Goal: Task Accomplishment & Management: Complete application form

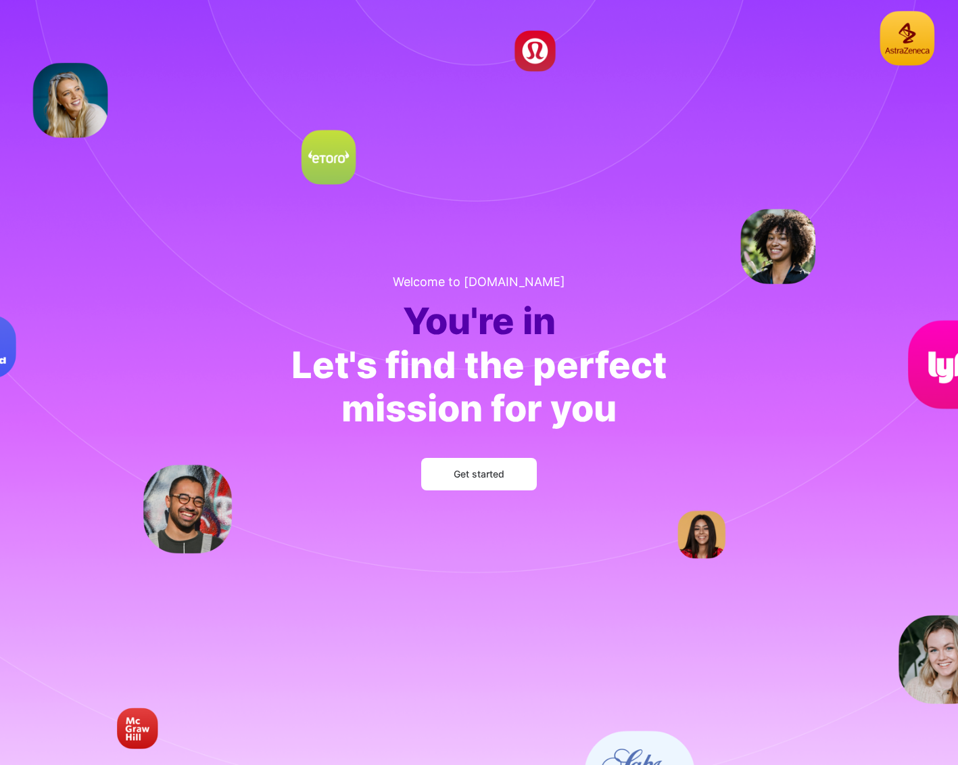
click at [508, 479] on button "Get started" at bounding box center [479, 474] width 116 height 32
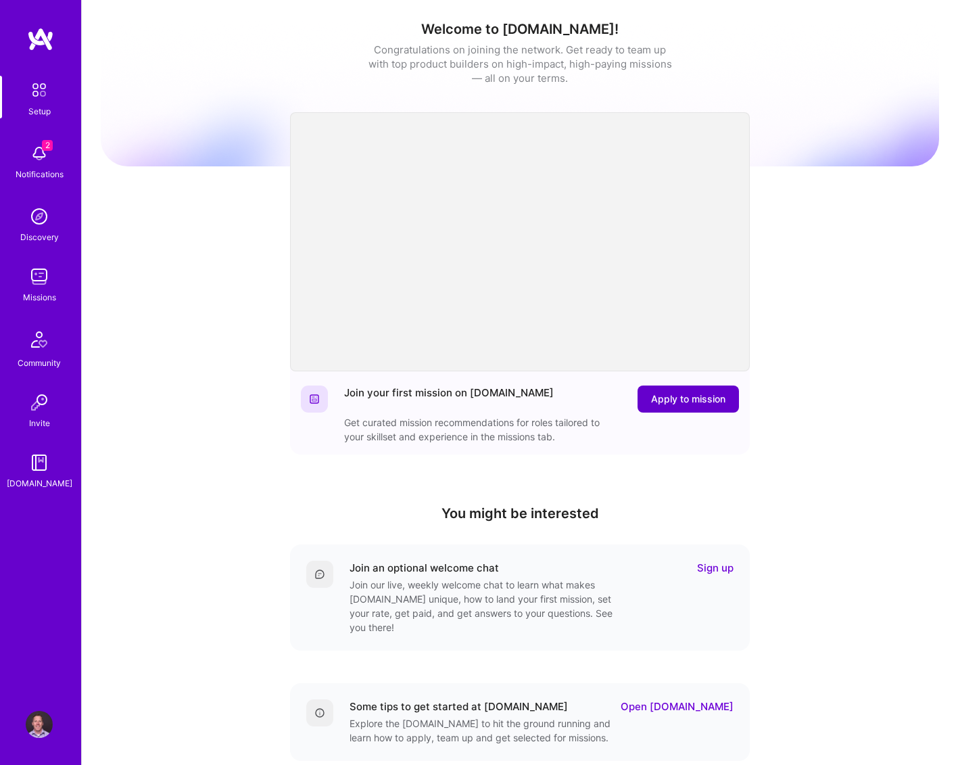
click at [694, 400] on span "Apply to mission" at bounding box center [688, 399] width 74 height 14
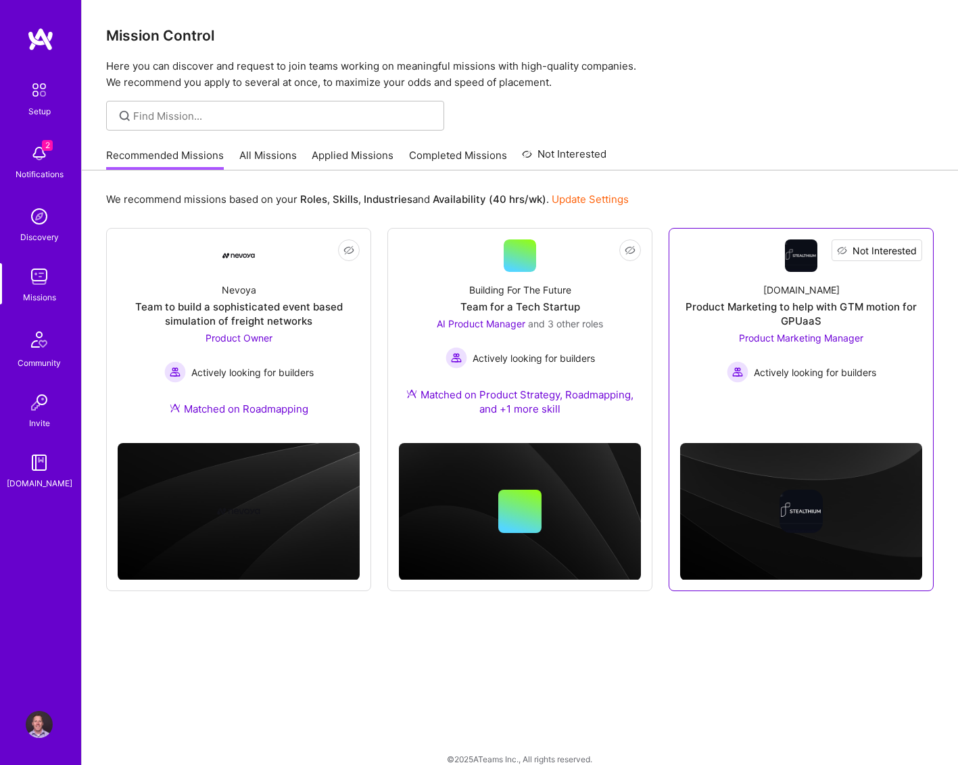
click at [909, 256] on span "Not Interested" at bounding box center [885, 250] width 64 height 14
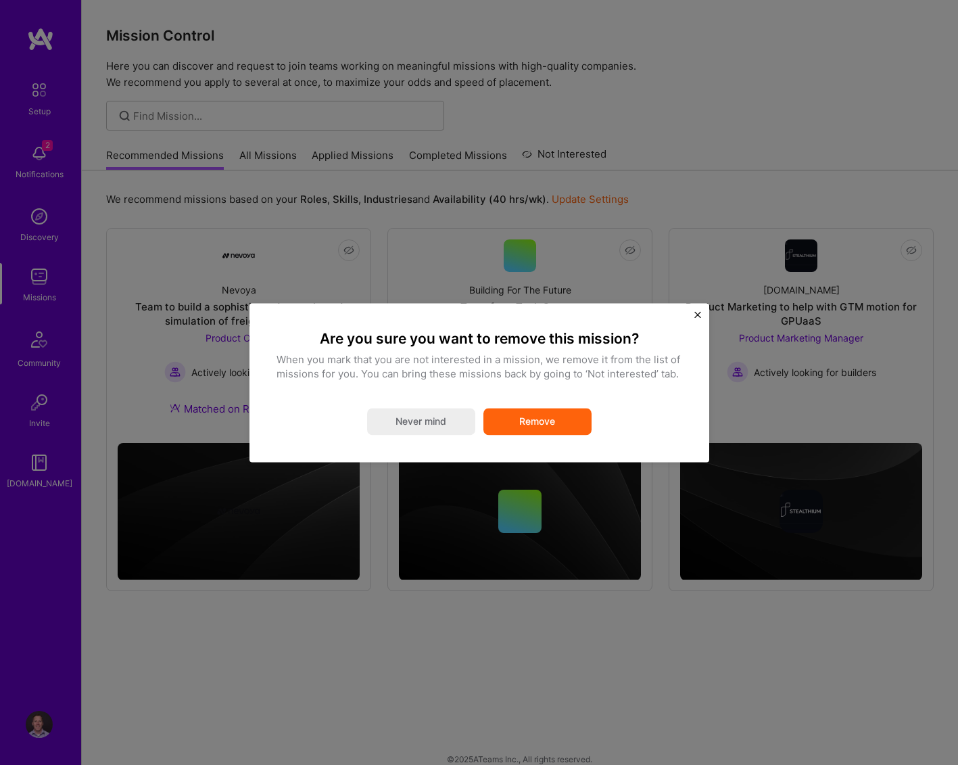
scroll to position [0, -1]
click at [534, 425] on button "Remove" at bounding box center [537, 421] width 108 height 27
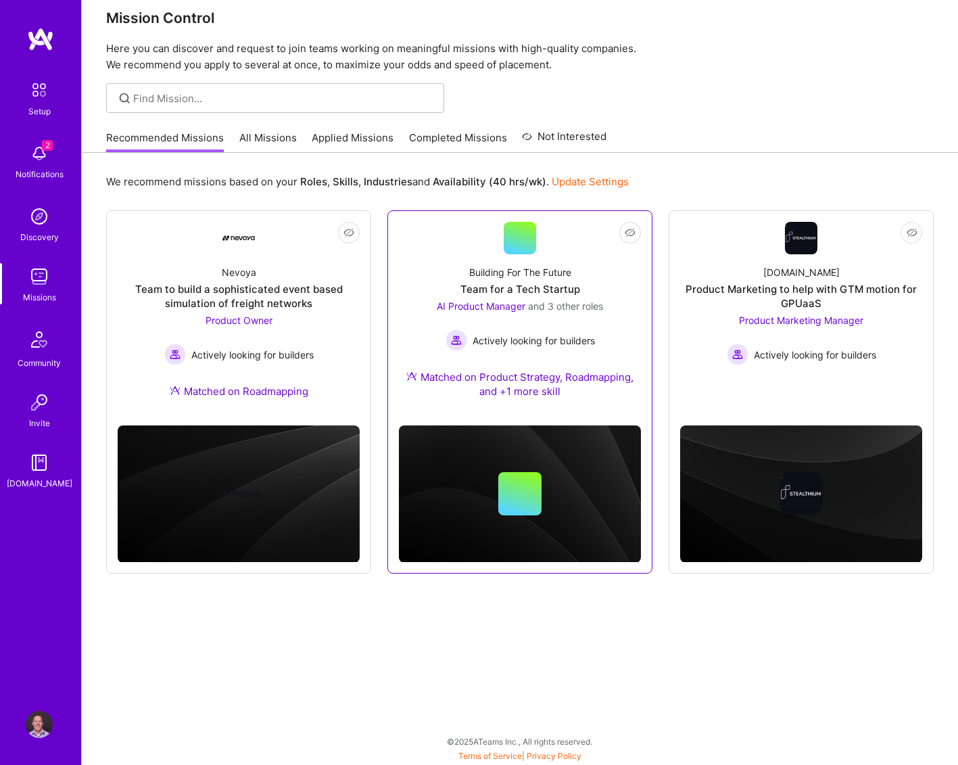
scroll to position [18, 0]
click at [620, 346] on div "Building For The Future Team for a Tech Startup AI Product Manager and 3 other …" at bounding box center [520, 334] width 242 height 160
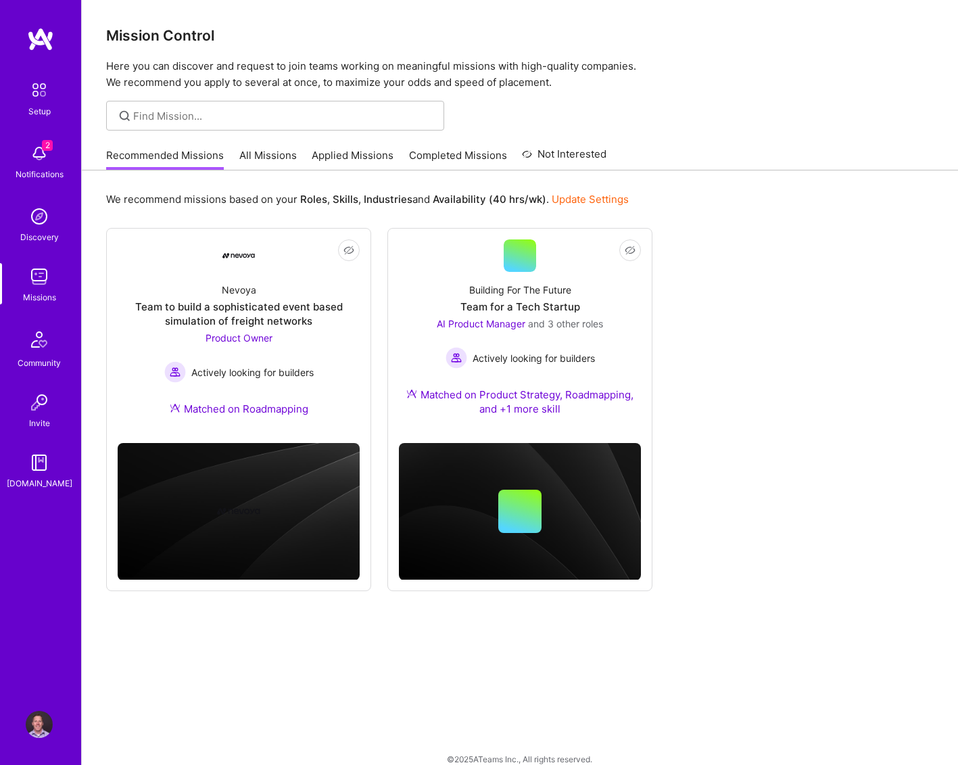
scroll to position [18, 0]
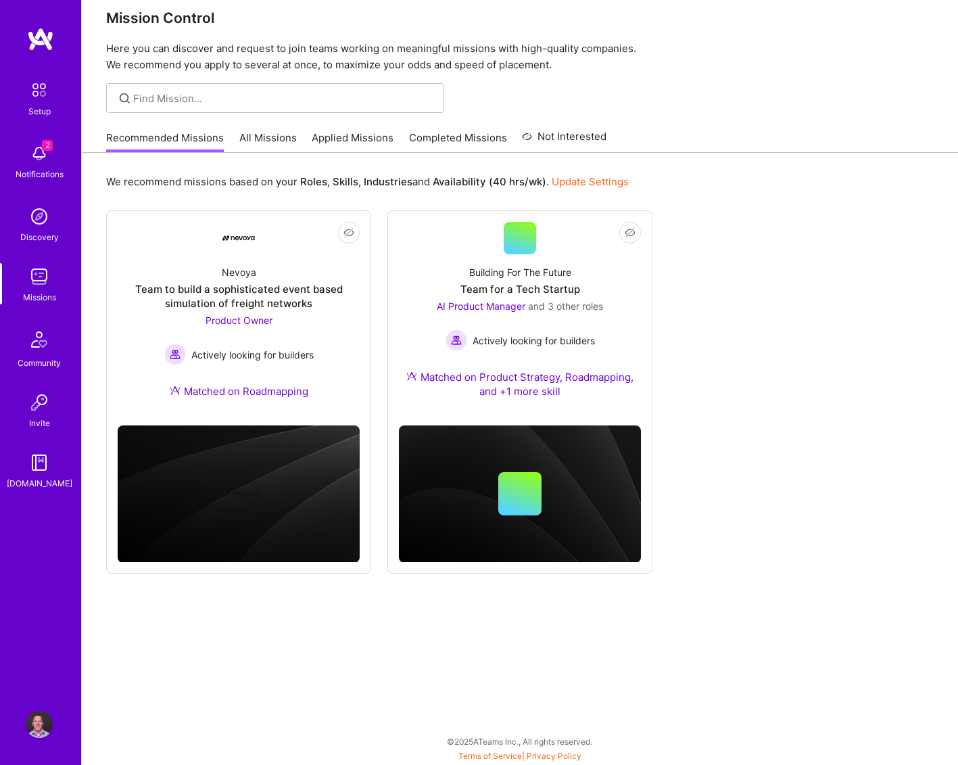
click at [277, 134] on link "All Missions" at bounding box center [267, 141] width 57 height 22
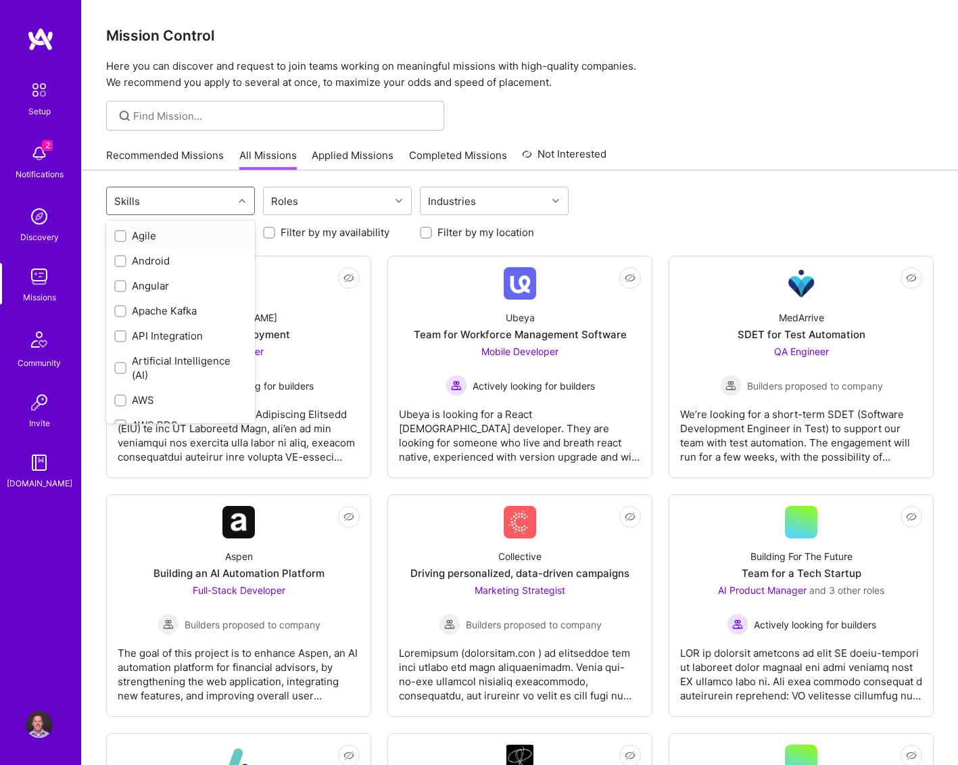
click at [233, 194] on div at bounding box center [243, 201] width 21 height 18
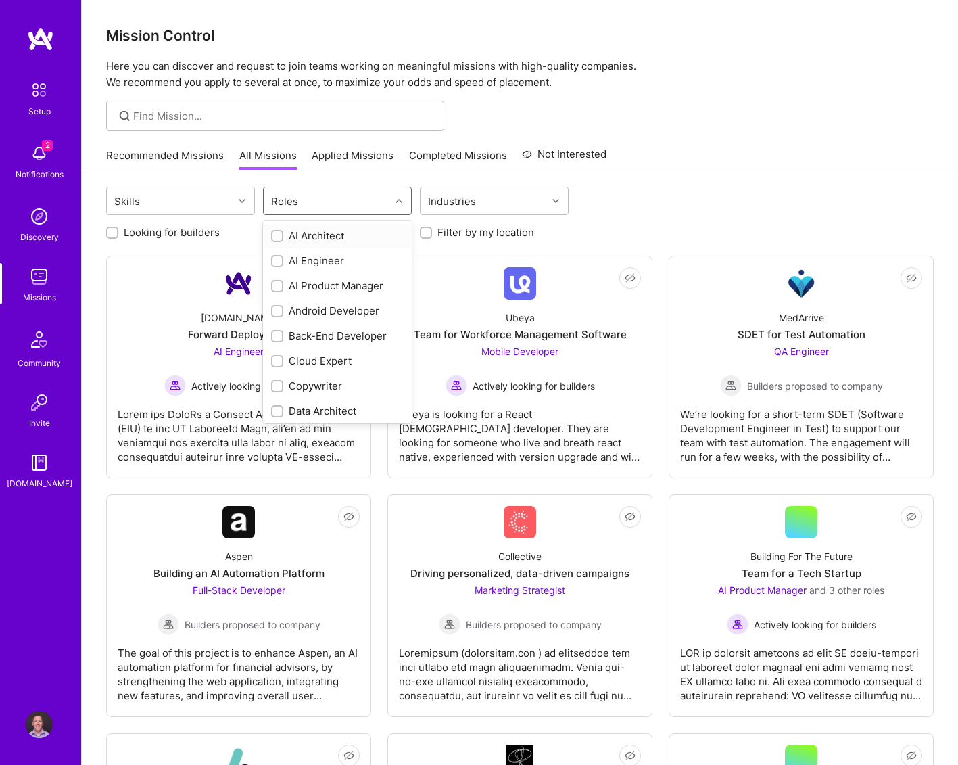
click at [332, 204] on div "Roles" at bounding box center [327, 200] width 126 height 27
type input "produc"
click at [281, 234] on input "checkbox" at bounding box center [278, 236] width 9 height 9
checkbox input "true"
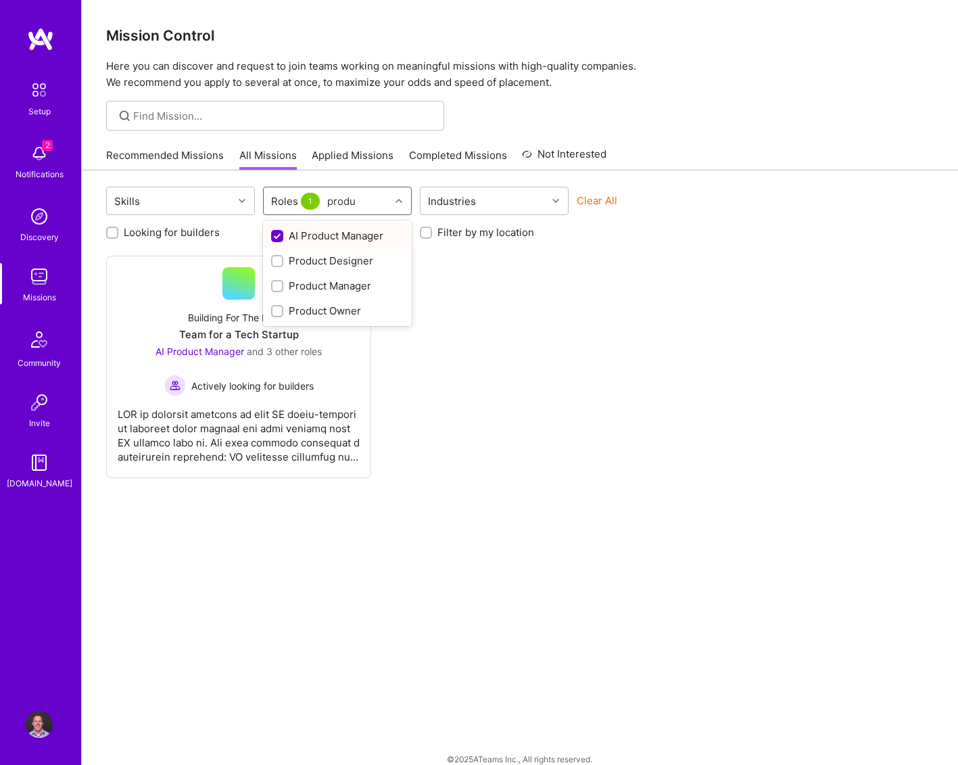
type input "produc"
click at [281, 288] on input "checkbox" at bounding box center [278, 286] width 9 height 9
checkbox input "true"
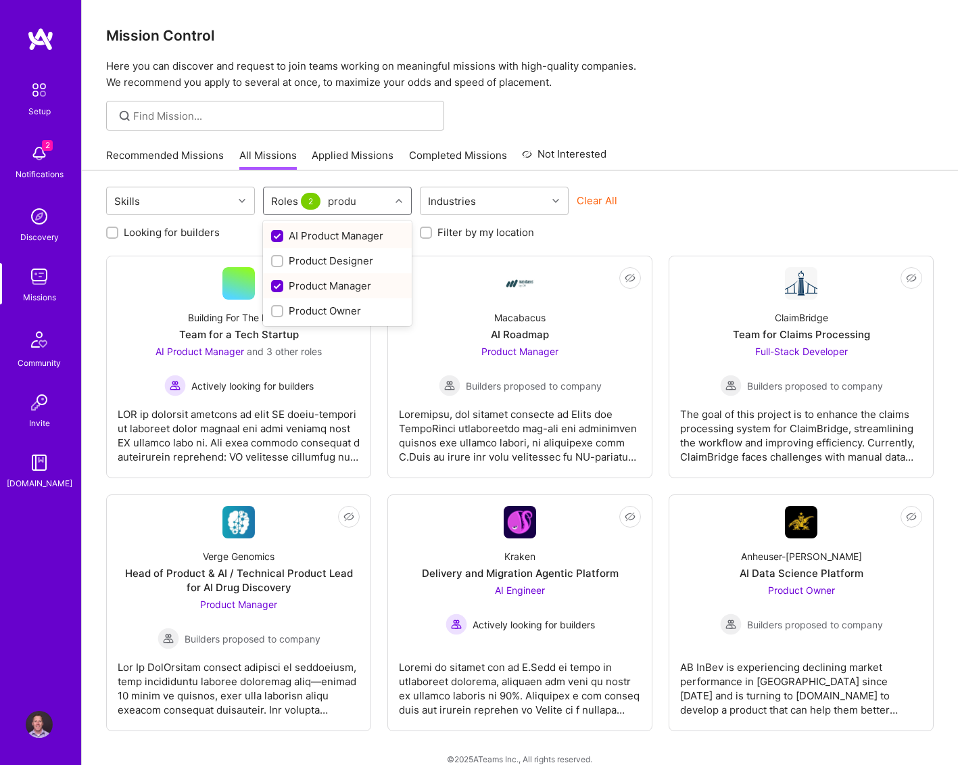
type input "produc"
click at [291, 306] on div "Product Owner" at bounding box center [337, 311] width 133 height 14
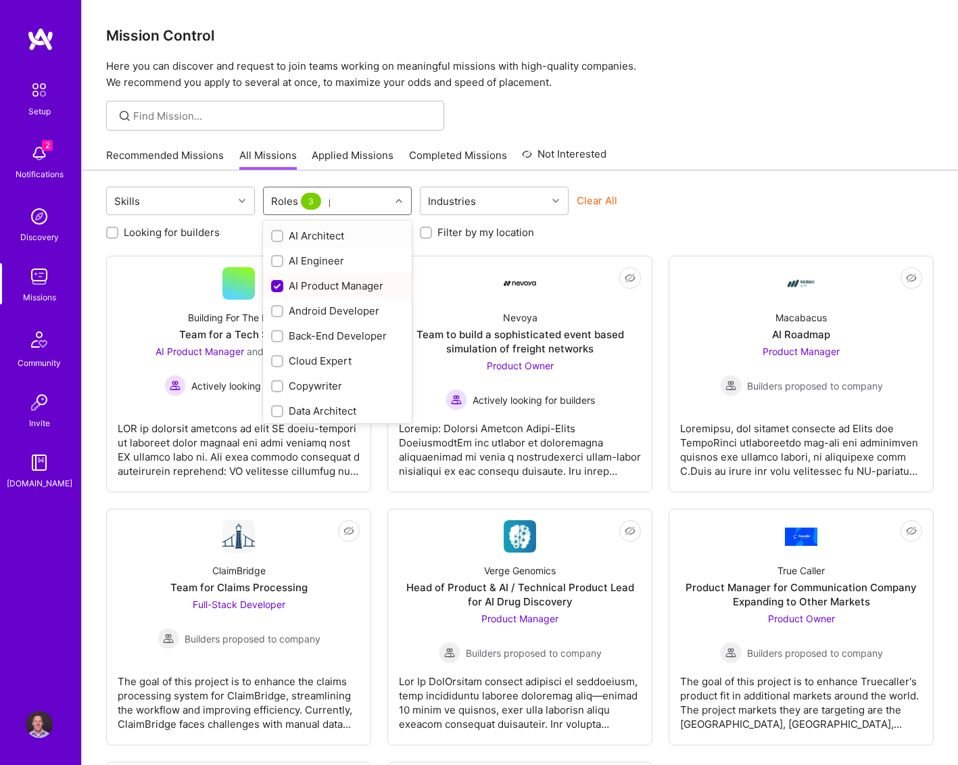
checkbox input "true"
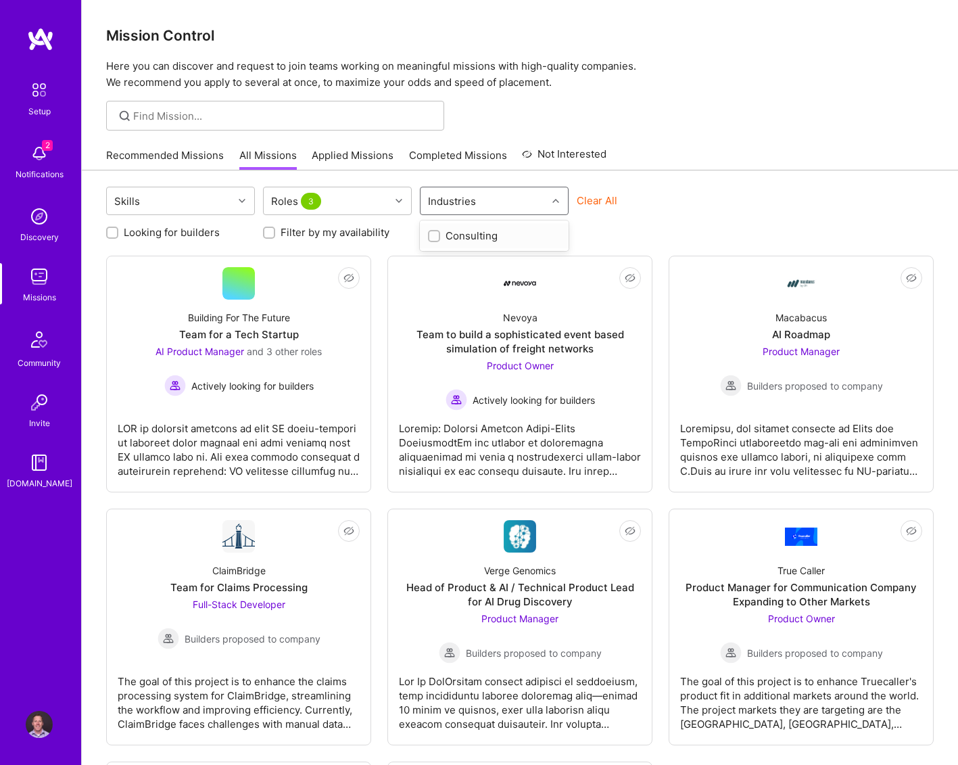
click at [544, 197] on div "Industries" at bounding box center [484, 200] width 126 height 27
click at [696, 143] on div "Recommended Missions All Missions Applied Missions Completed Missions Not Inter…" at bounding box center [520, 155] width 828 height 29
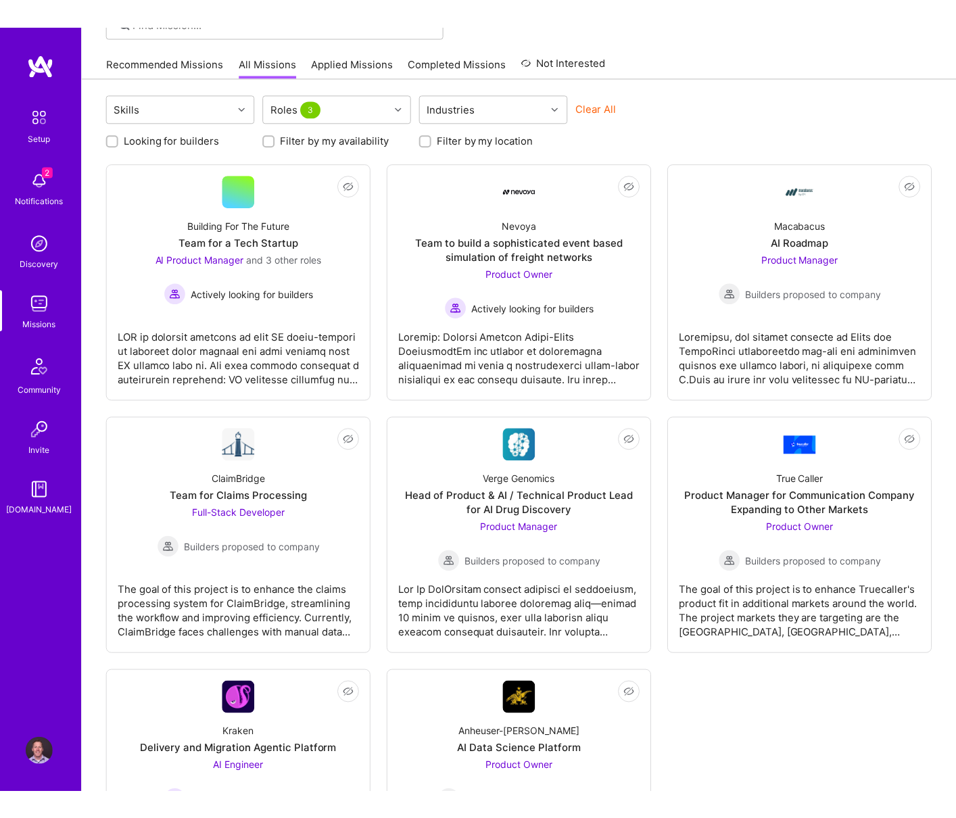
scroll to position [120, 0]
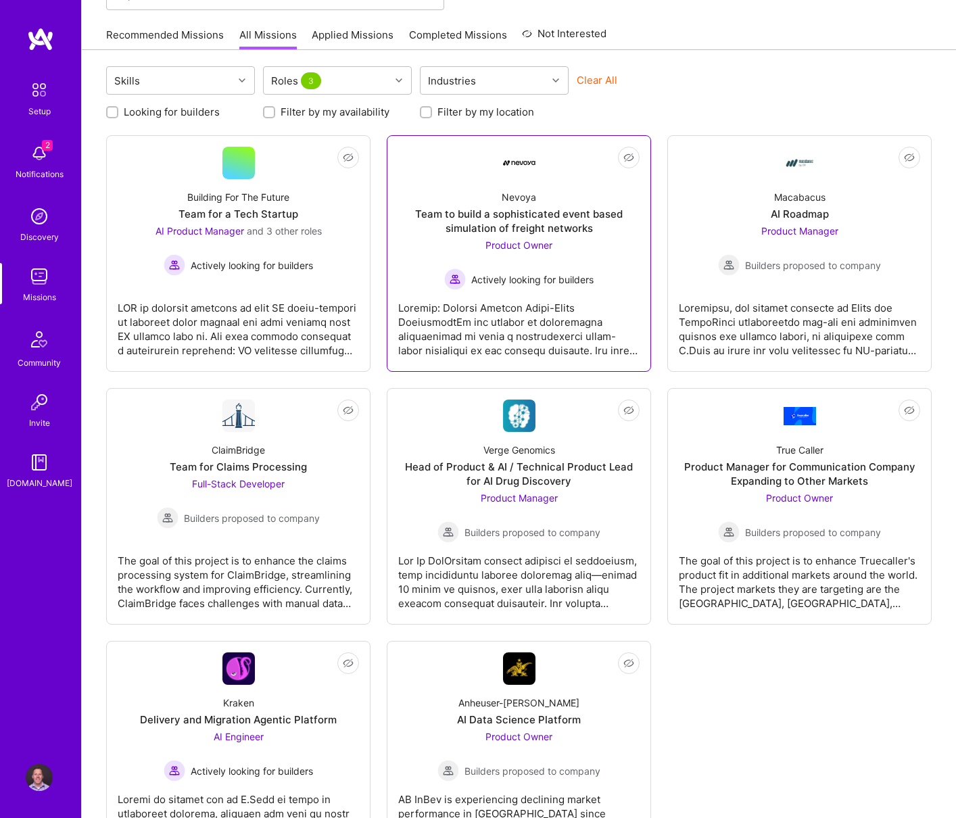
click at [466, 224] on div "Team to build a sophisticated event based simulation of freight networks" at bounding box center [518, 221] width 241 height 28
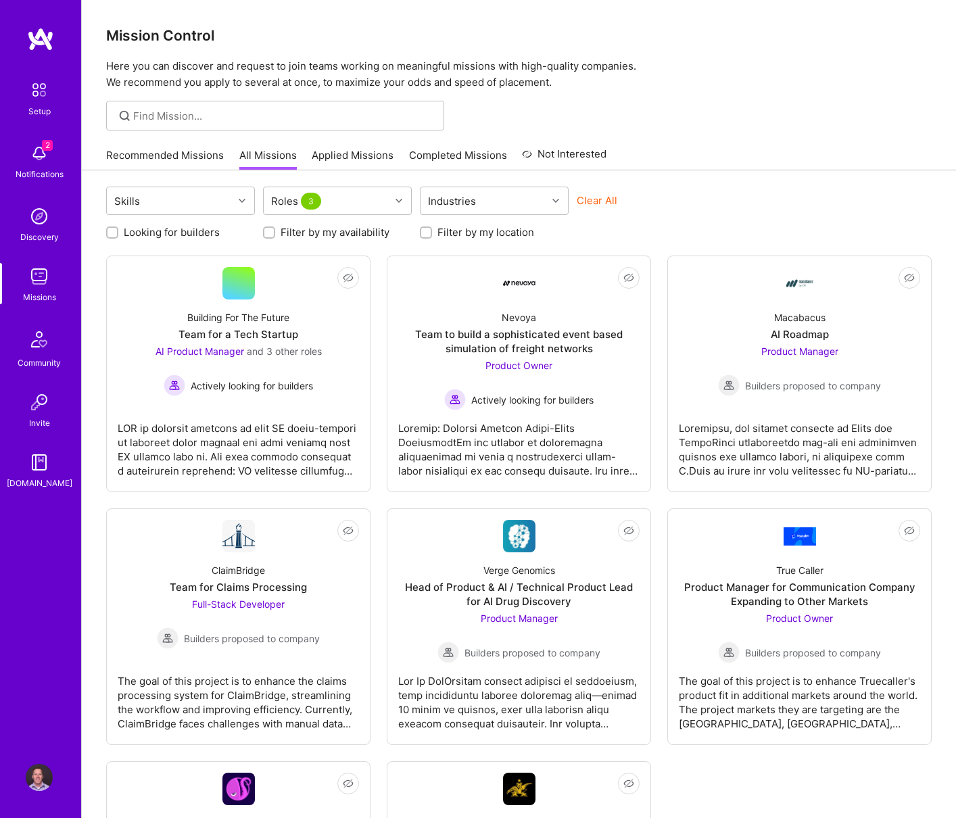
scroll to position [120, 0]
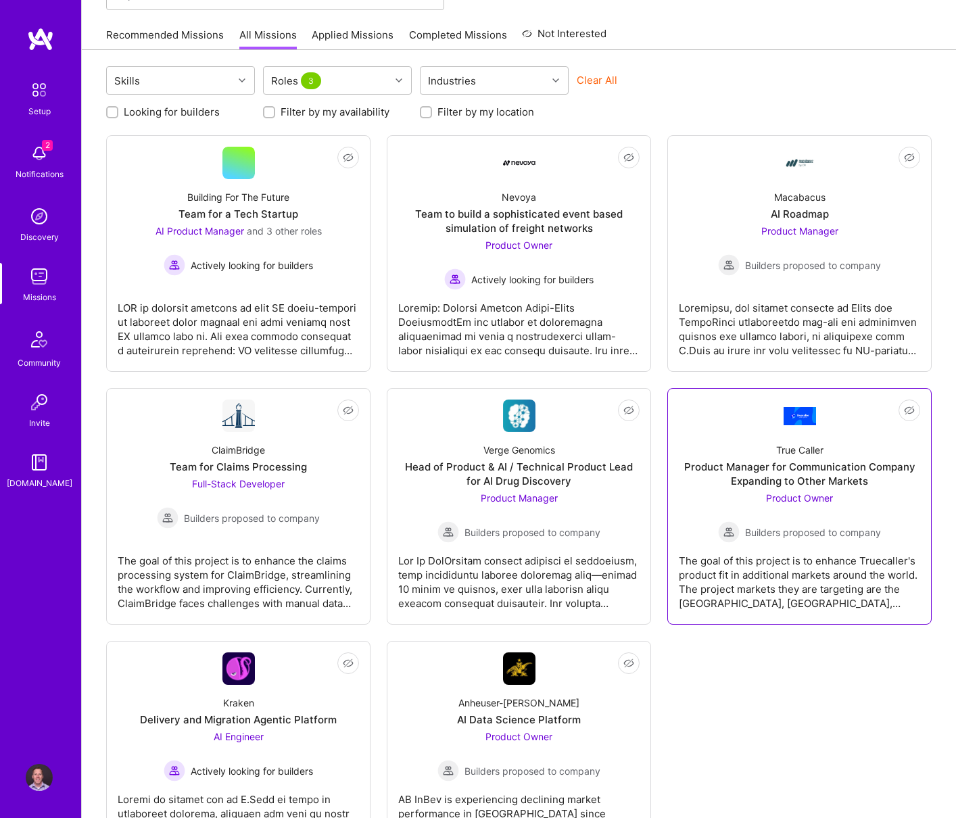
click at [871, 500] on div "Product Owner Builders proposed to company" at bounding box center [799, 517] width 163 height 52
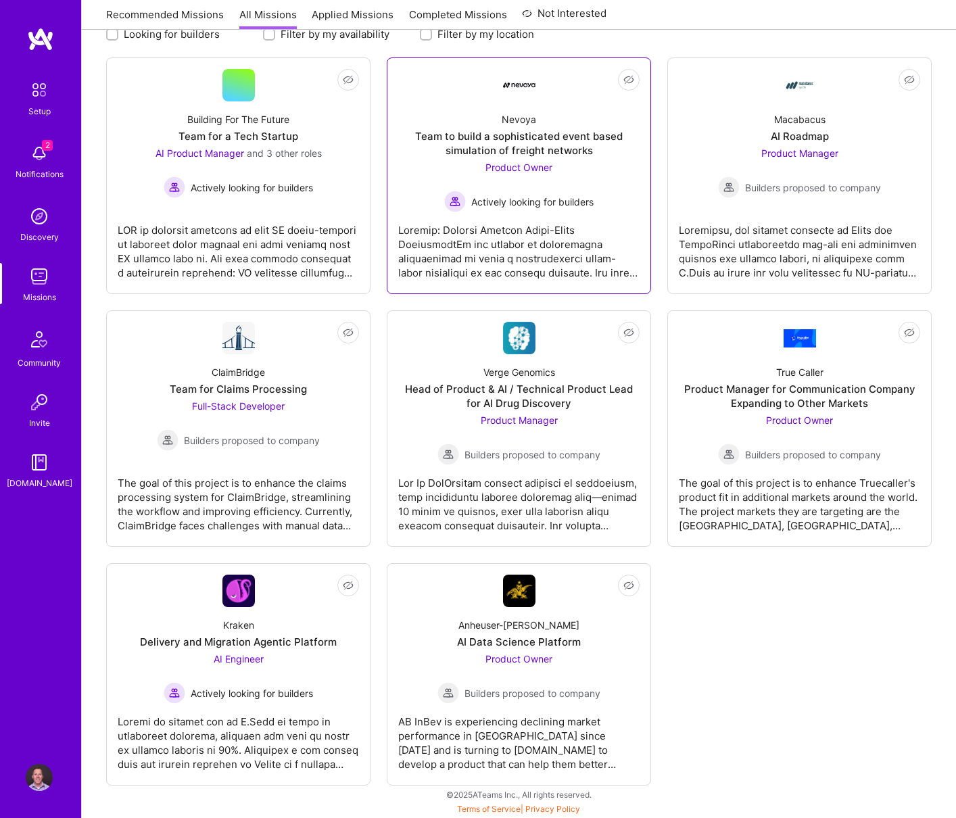
scroll to position [198, 0]
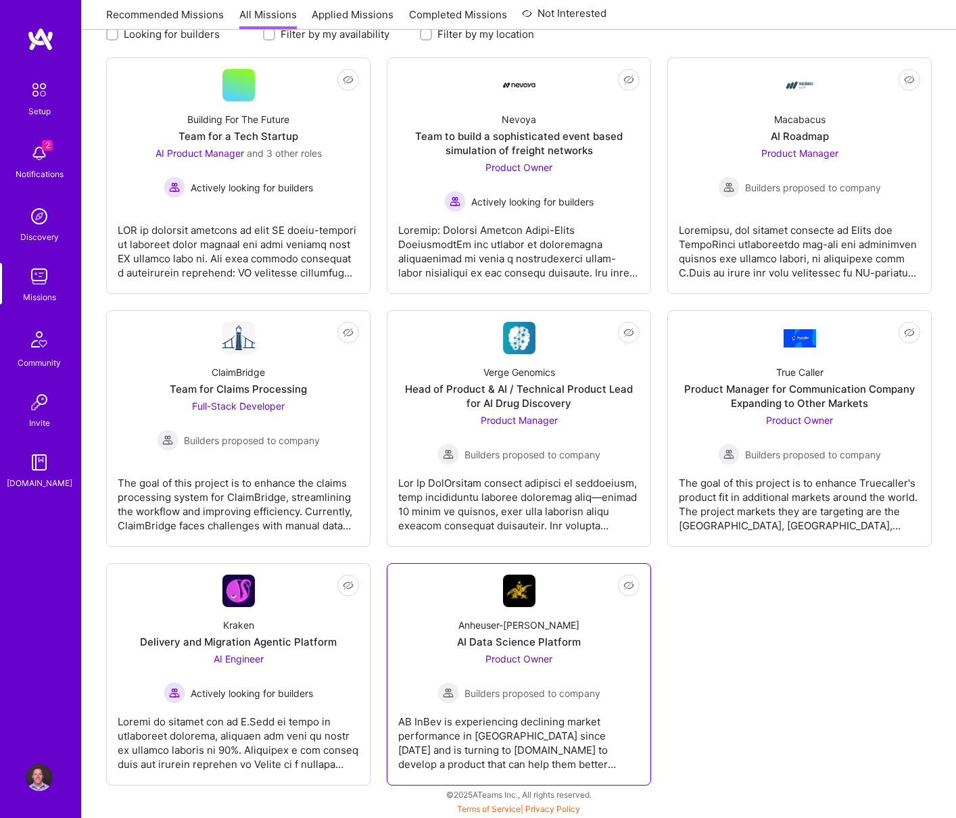
click at [421, 637] on div "Anheuser-[PERSON_NAME] Data Science Platform Product Owner Builders proposed to…" at bounding box center [518, 655] width 241 height 97
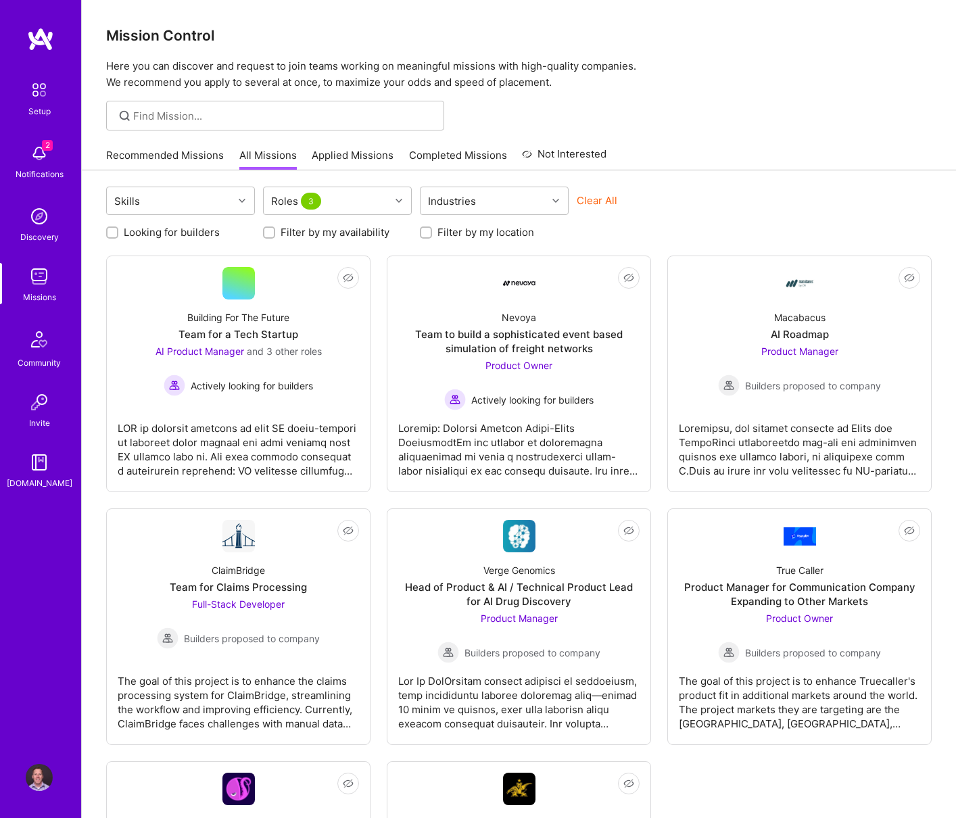
click at [347, 156] on link "Applied Missions" at bounding box center [353, 159] width 82 height 22
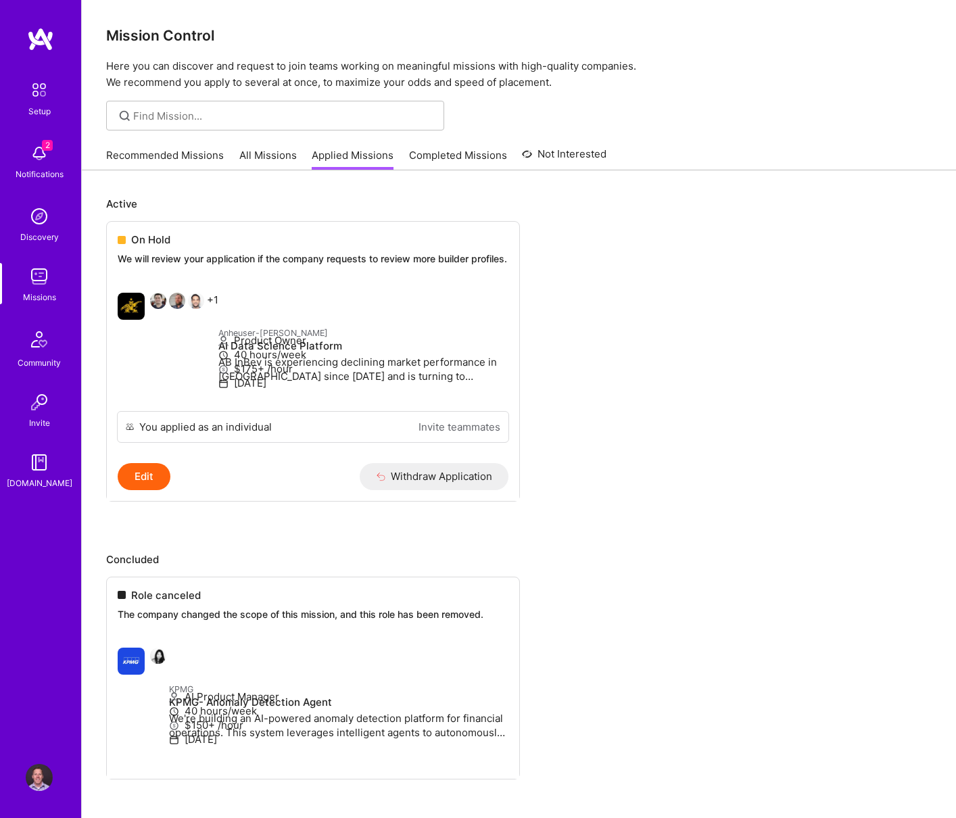
click at [166, 149] on link "Recommended Missions" at bounding box center [165, 159] width 118 height 22
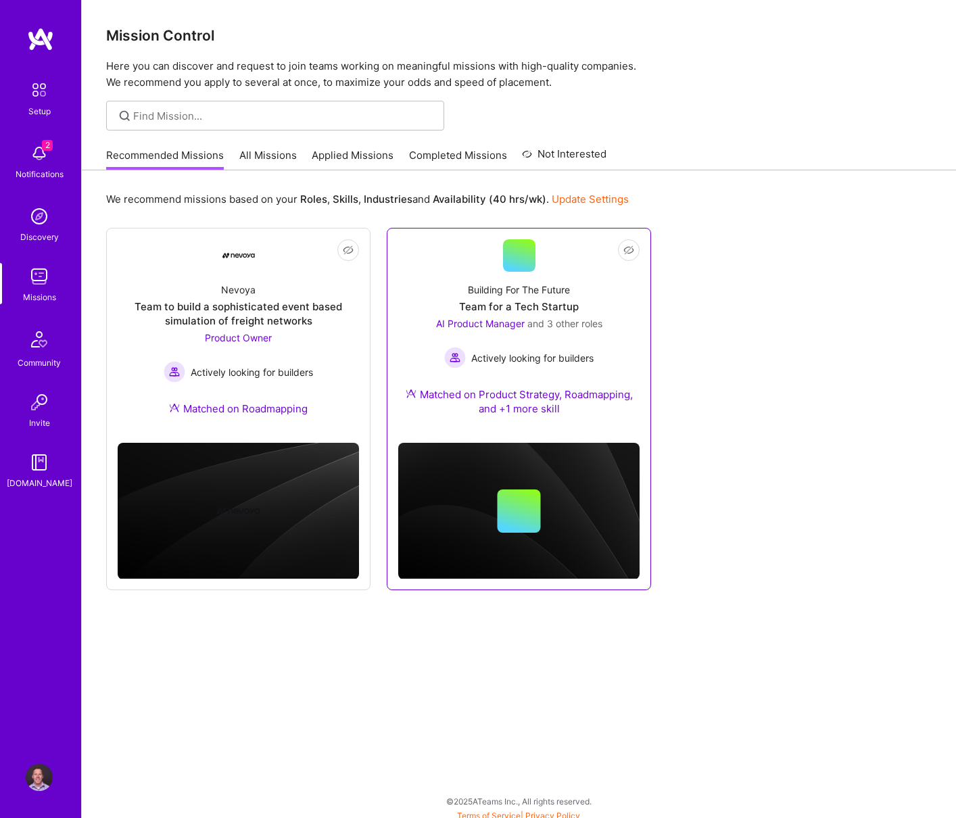
click at [628, 350] on div "Building For The Future Team for a Tech Startup AI Product Manager and 3 other …" at bounding box center [518, 352] width 241 height 160
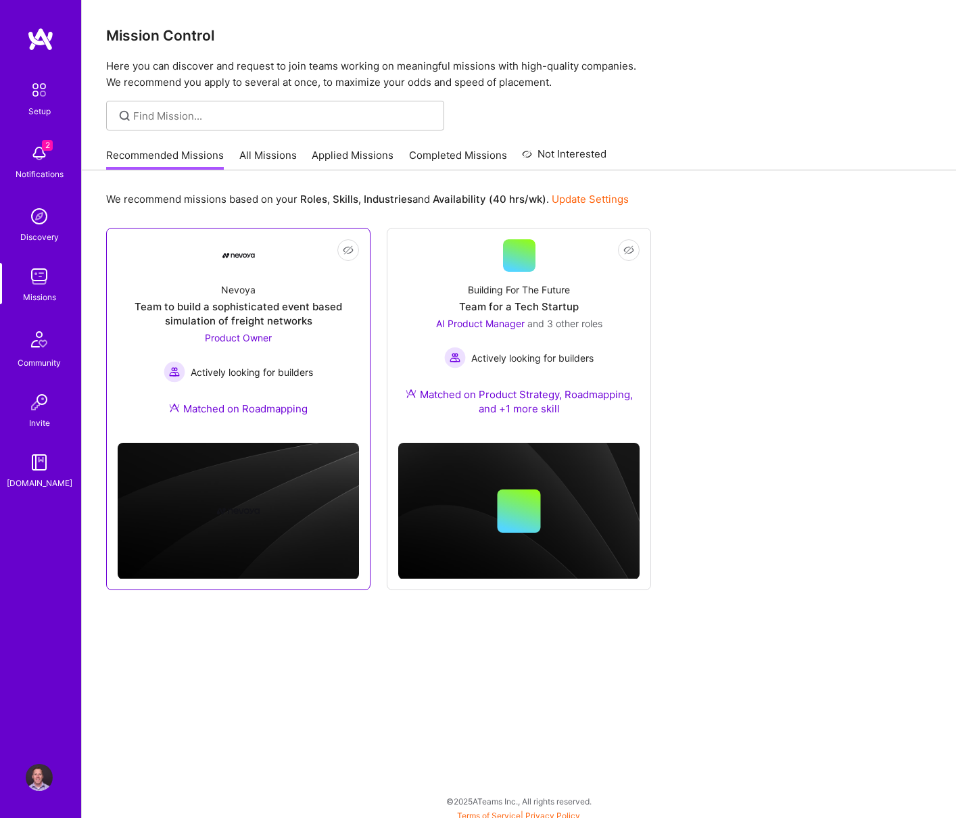
click at [342, 356] on div "Nevoya Team to build a sophisticated event based simulation of freight networks…" at bounding box center [238, 352] width 241 height 160
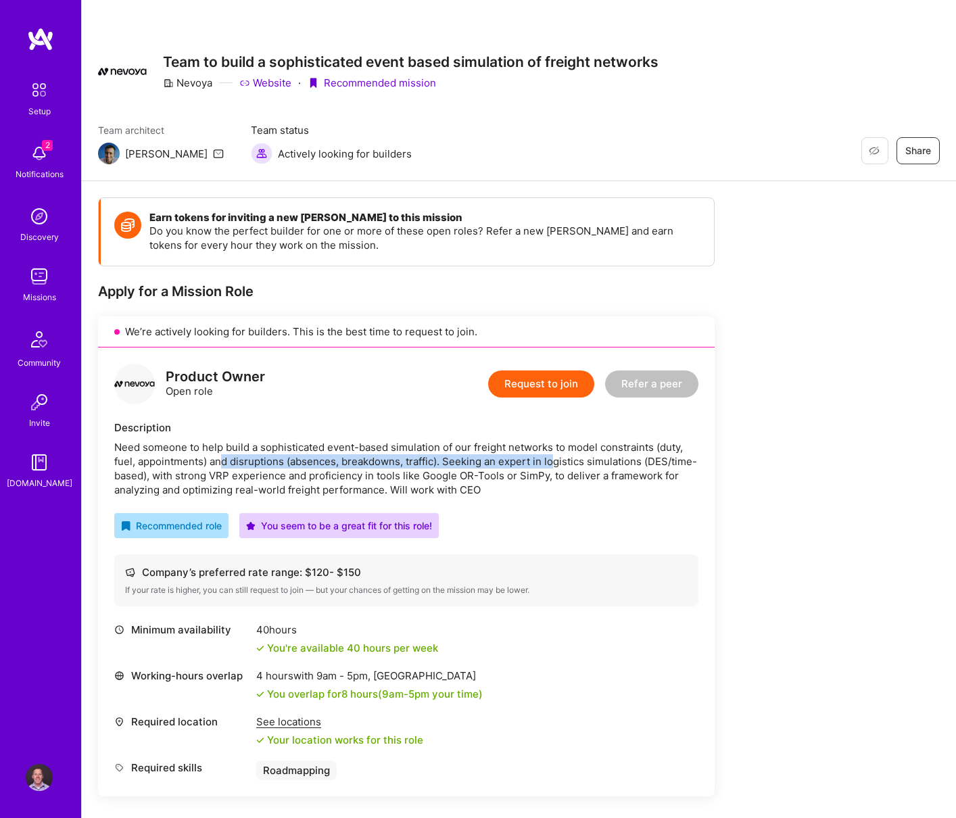
drag, startPoint x: 220, startPoint y: 460, endPoint x: 554, endPoint y: 462, distance: 334.0
click at [555, 462] on div "Need someone to help build a sophisticated event-based simulation of our freigh…" at bounding box center [406, 468] width 584 height 57
click at [567, 462] on div "Need someone to help build a sophisticated event-based simulation of our freigh…" at bounding box center [406, 468] width 584 height 57
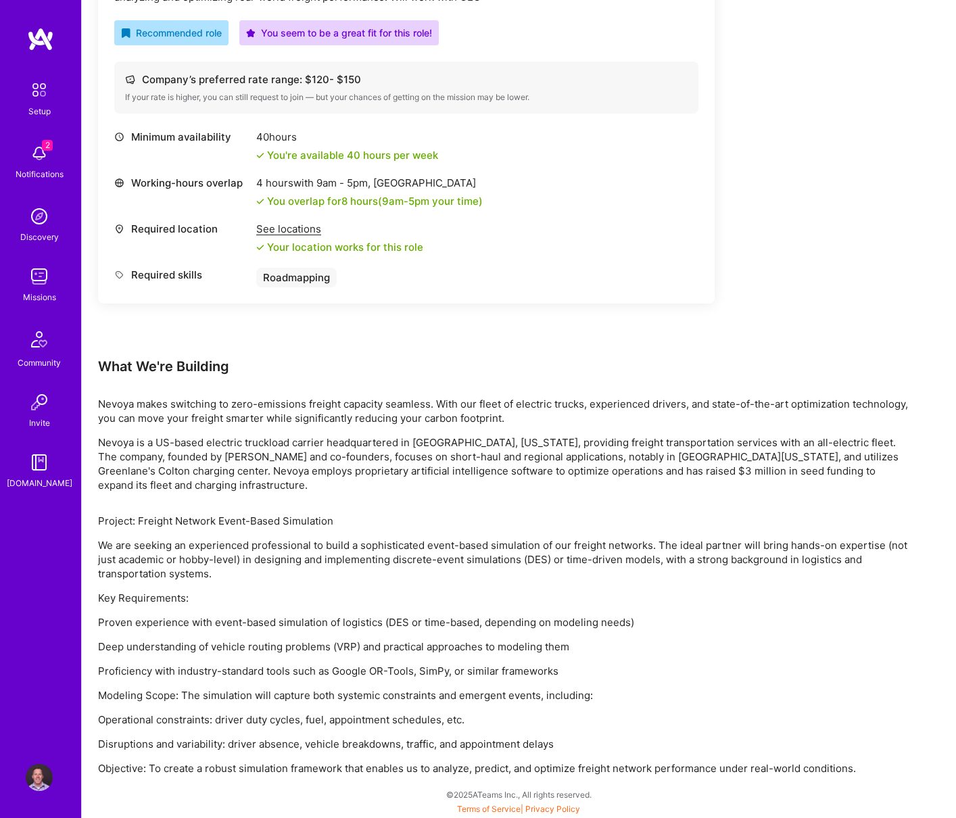
scroll to position [493, 0]
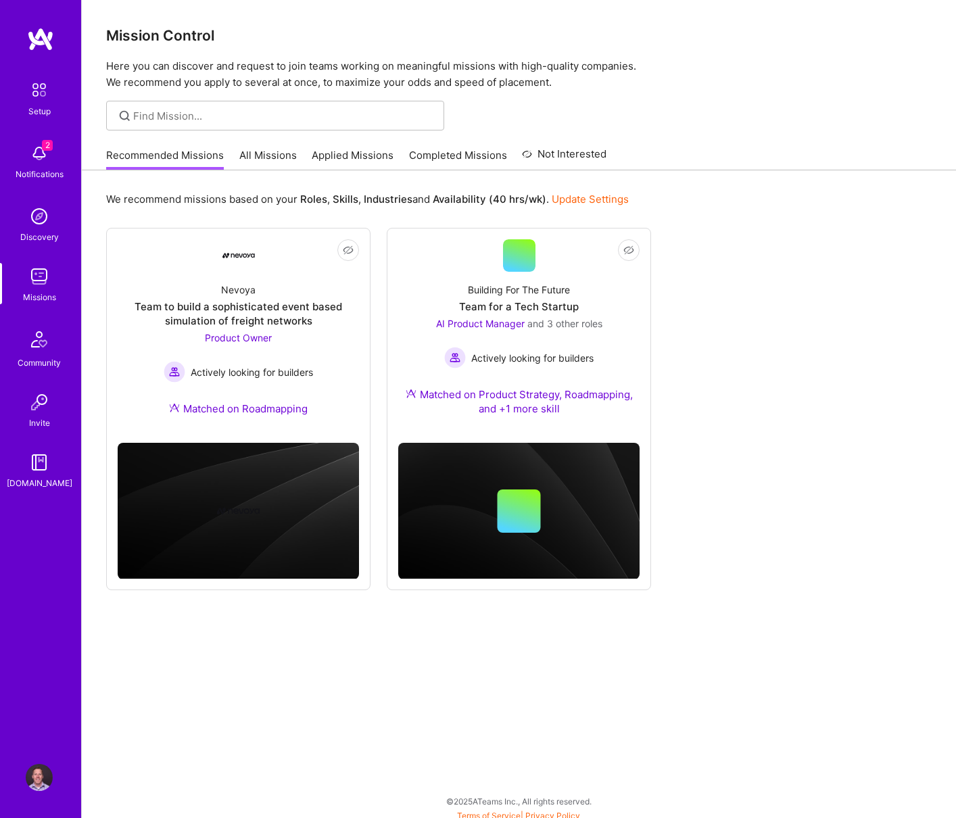
click at [285, 152] on link "All Missions" at bounding box center [267, 159] width 57 height 22
